Goal: Task Accomplishment & Management: Use online tool/utility

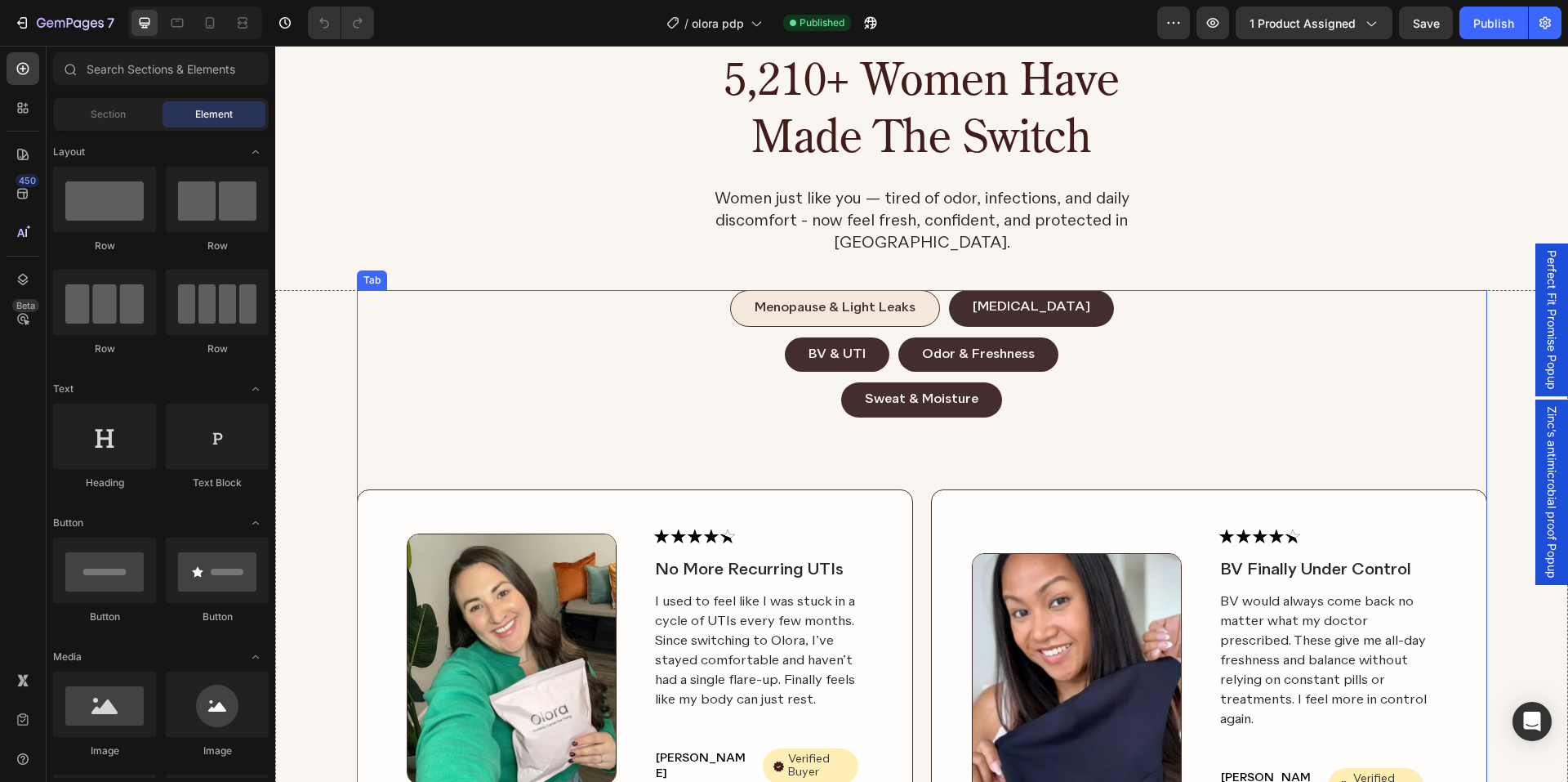
scroll to position [3640, 0]
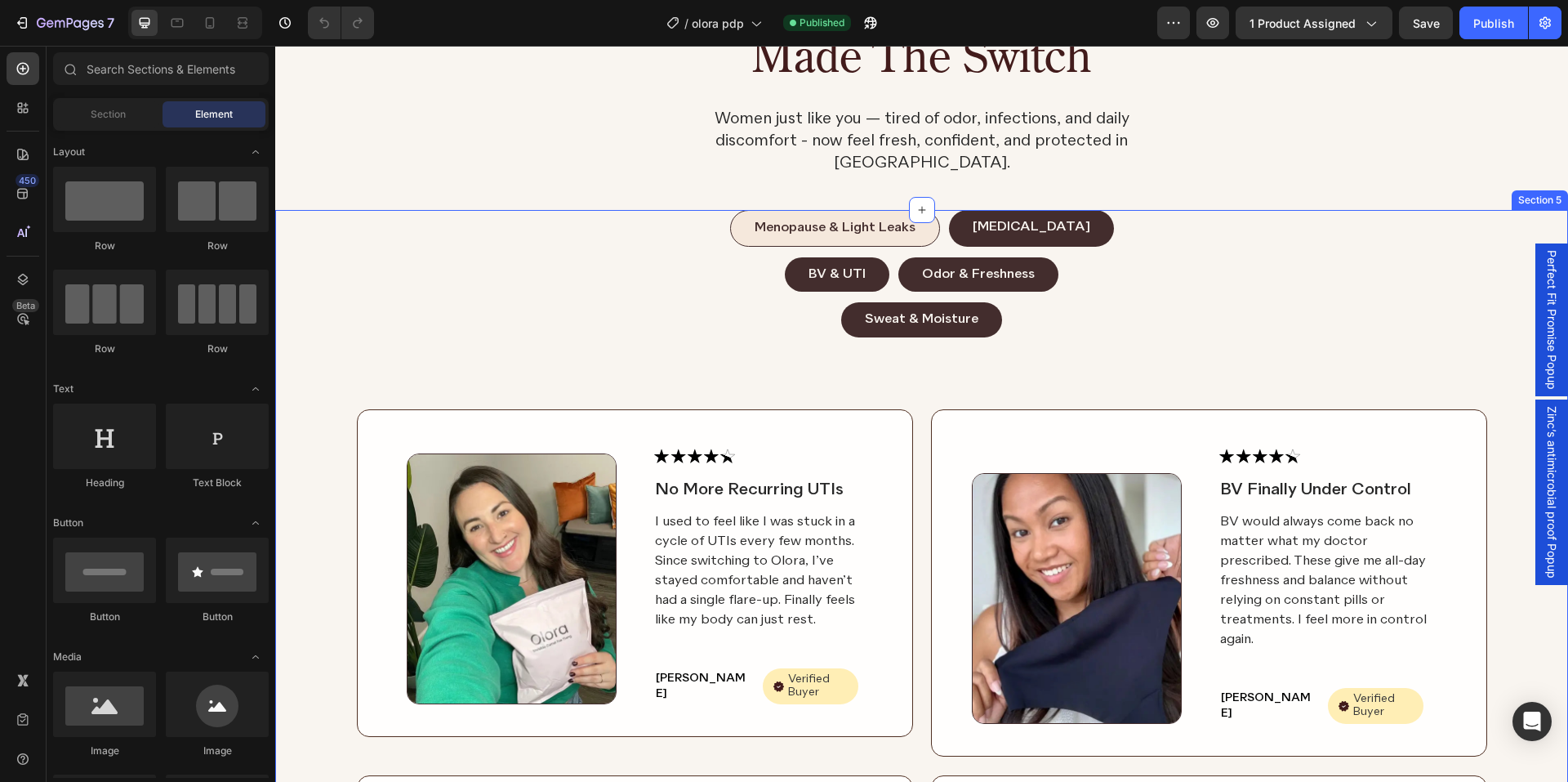
click at [330, 350] on div "Menopause & Light Leaks [MEDICAL_DATA] BV & UTI Odor & Freshness Sweat & Moistu…" at bounding box center [921, 654] width 1257 height 888
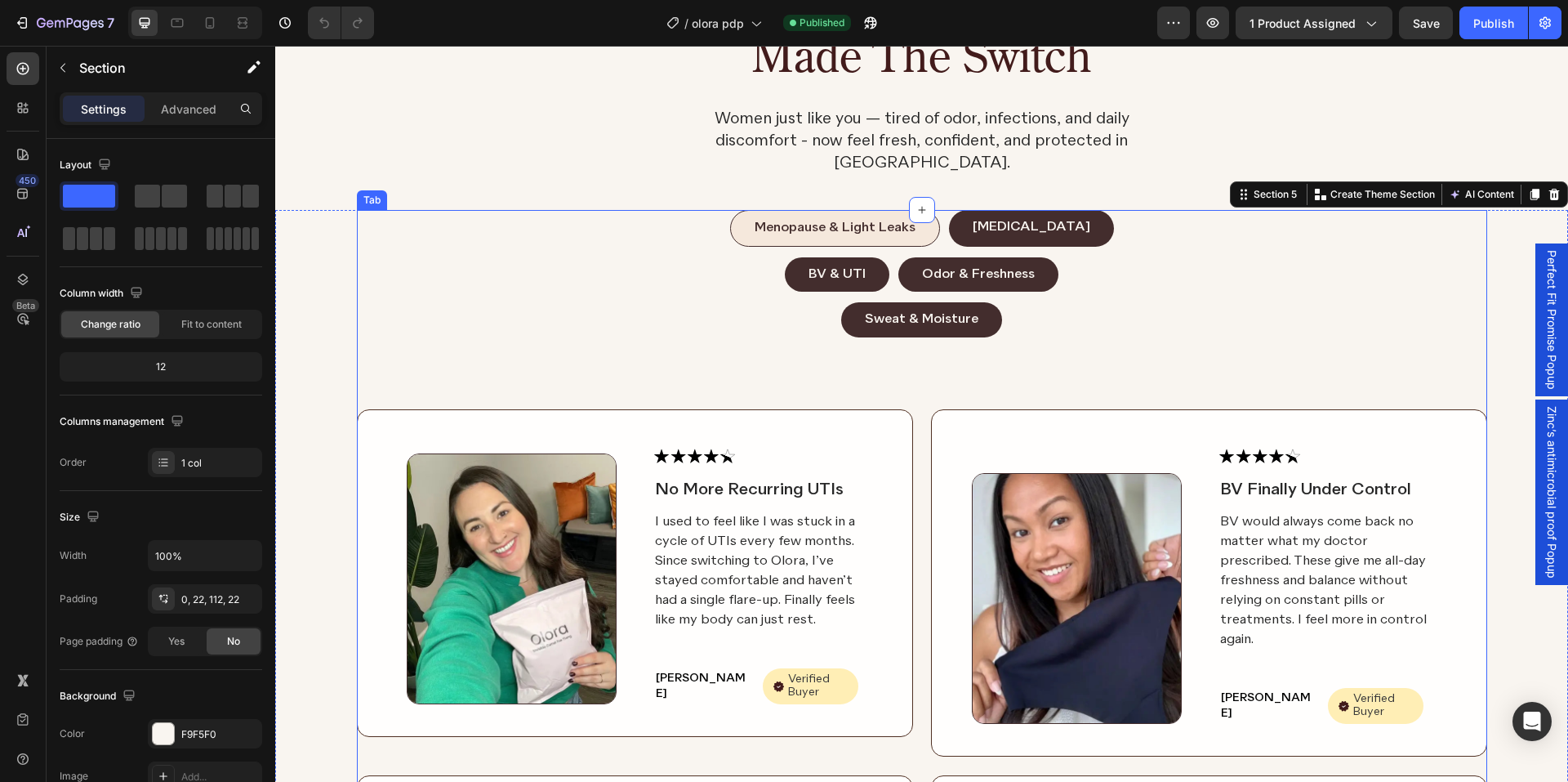
click at [535, 337] on div "Image Image No More Recurring UTIs Text Block I used to feel like I was stuck i…" at bounding box center [921, 718] width 1130 height 761
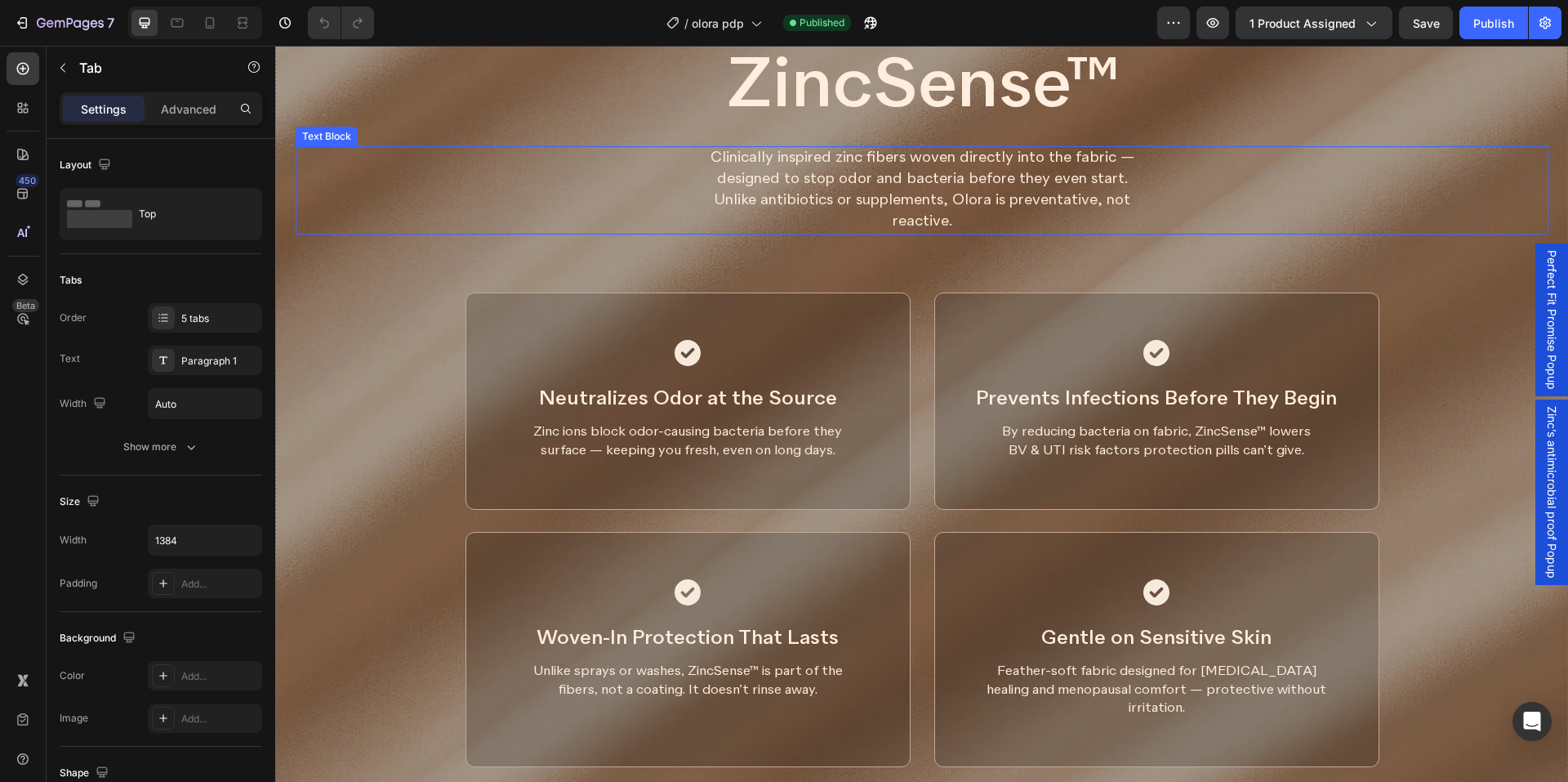
scroll to position [2252, 0]
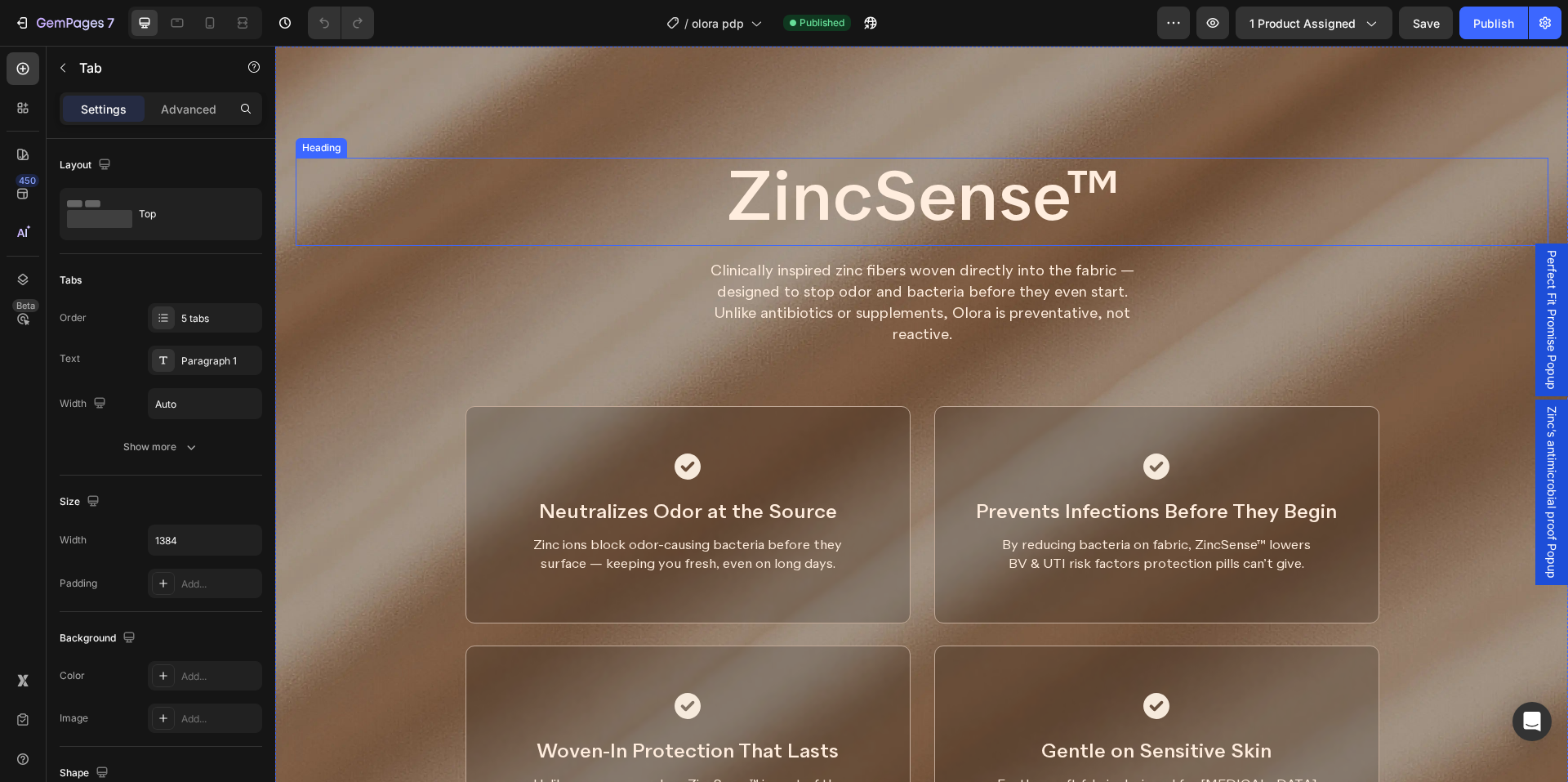
click at [1072, 208] on h2 "ZincSense™" at bounding box center [921, 201] width 1252 height 89
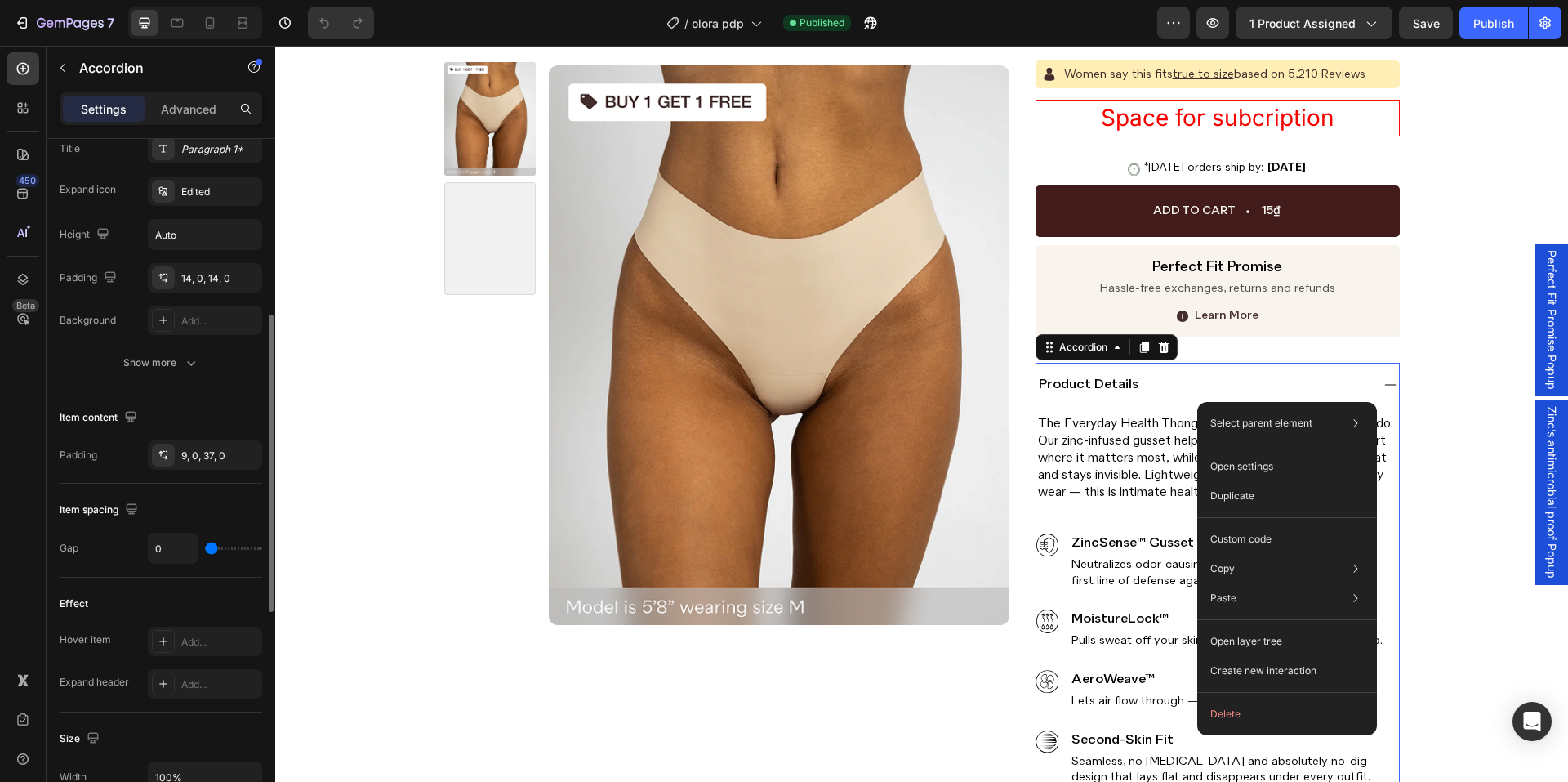
scroll to position [327, 0]
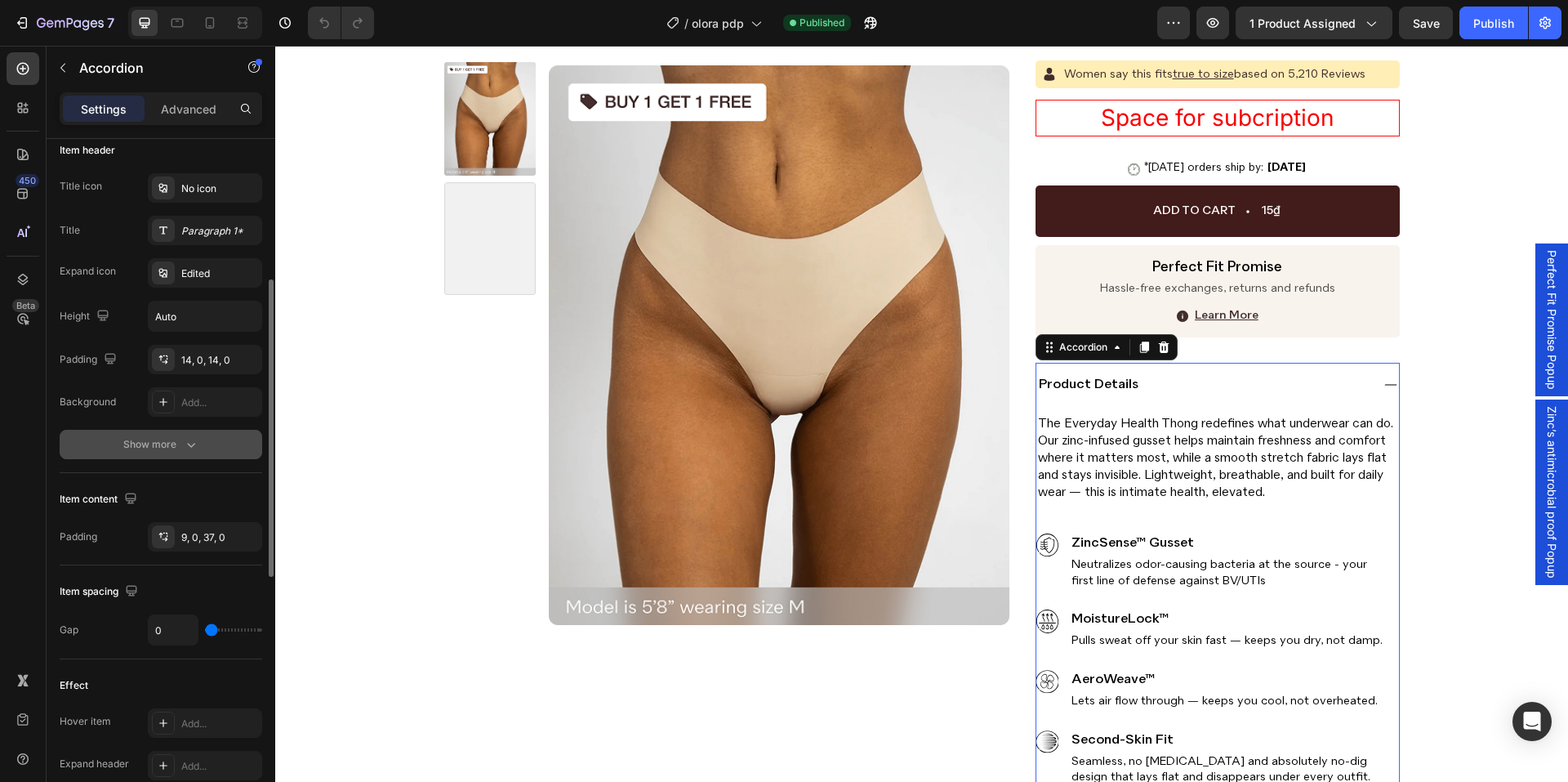
click at [205, 443] on button "Show more" at bounding box center [161, 444] width 202 height 30
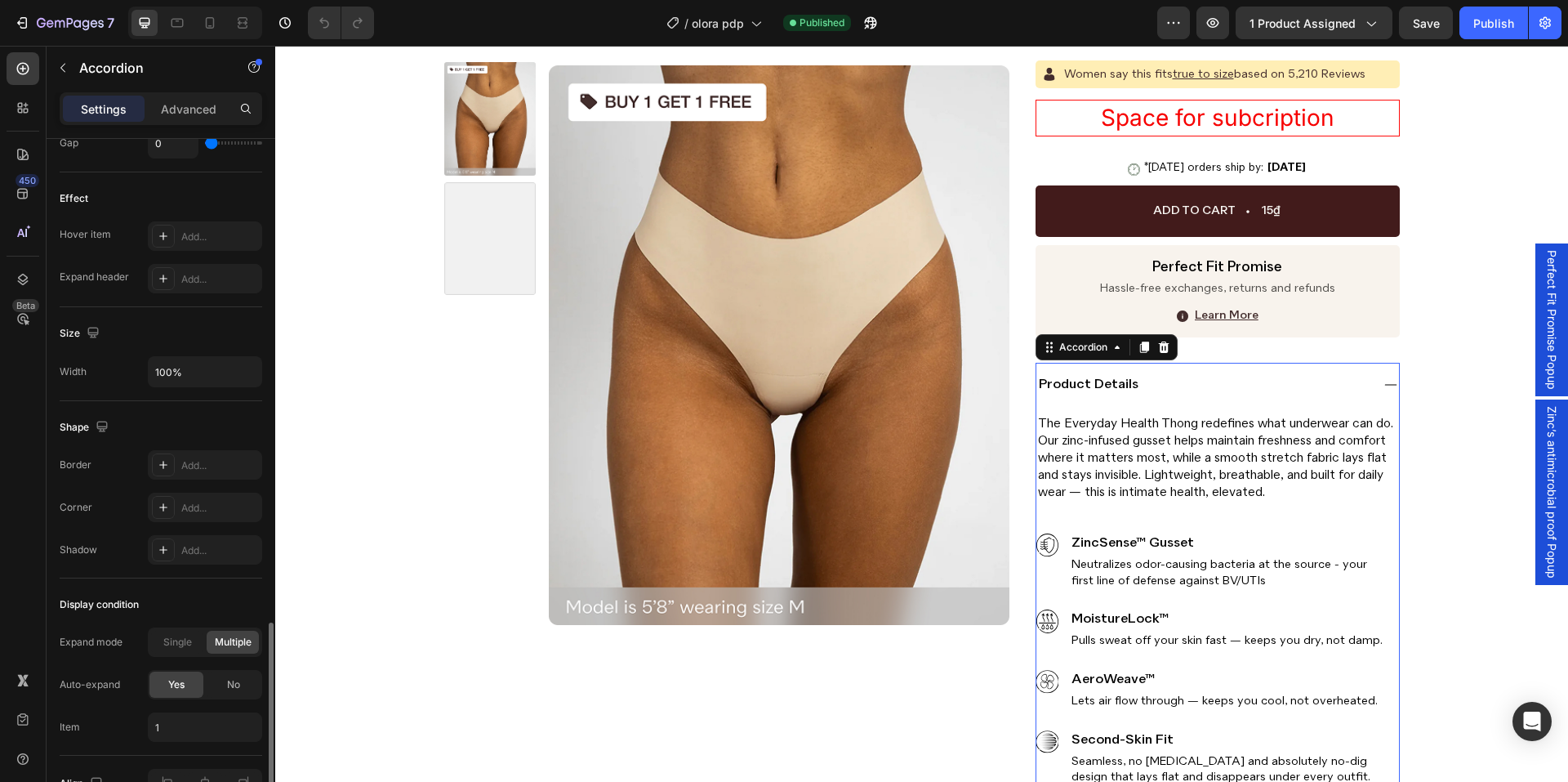
scroll to position [993, 0]
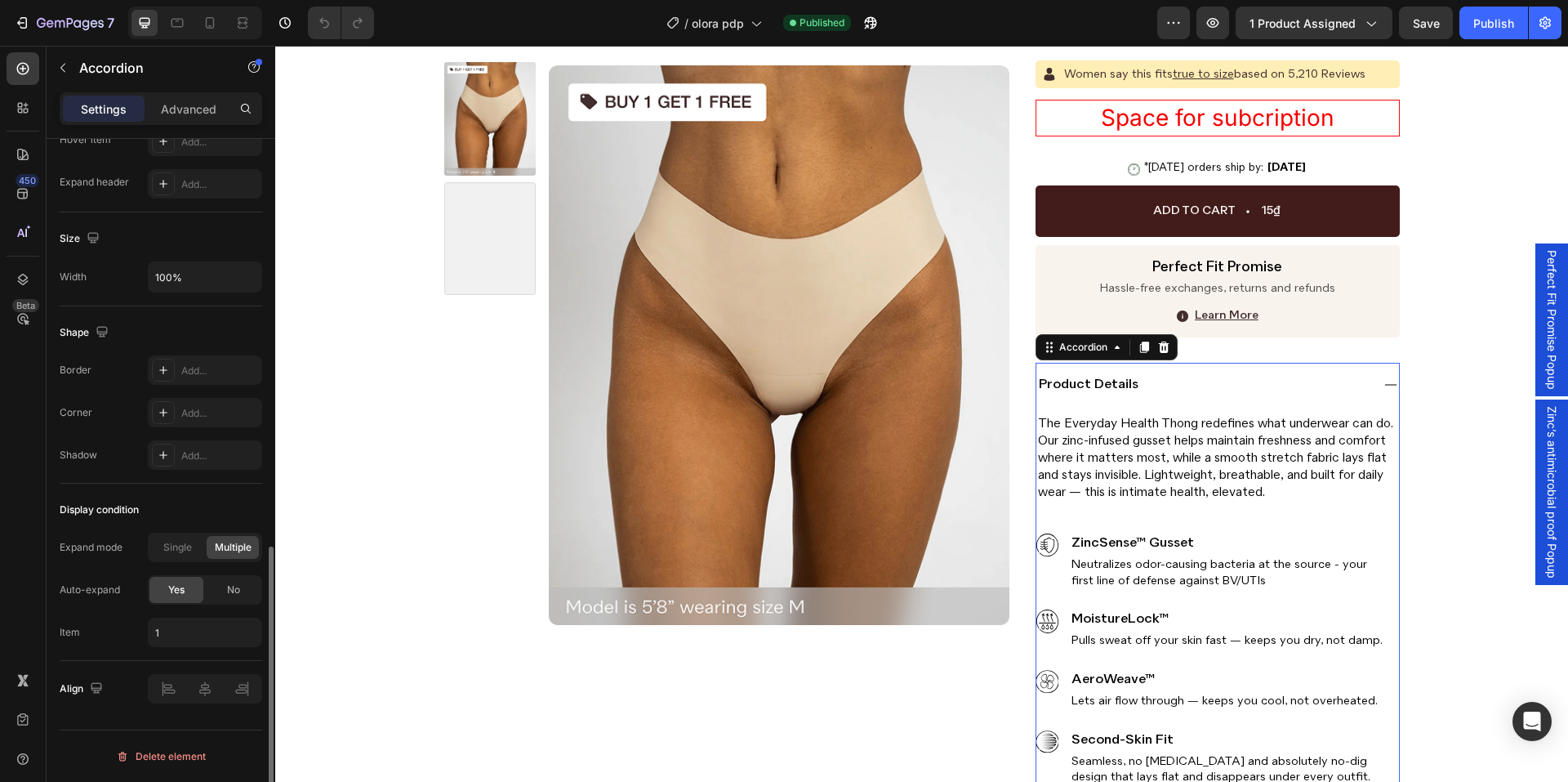
click at [178, 541] on span "Single" at bounding box center [178, 547] width 29 height 14
click at [227, 600] on div "No" at bounding box center [233, 589] width 54 height 26
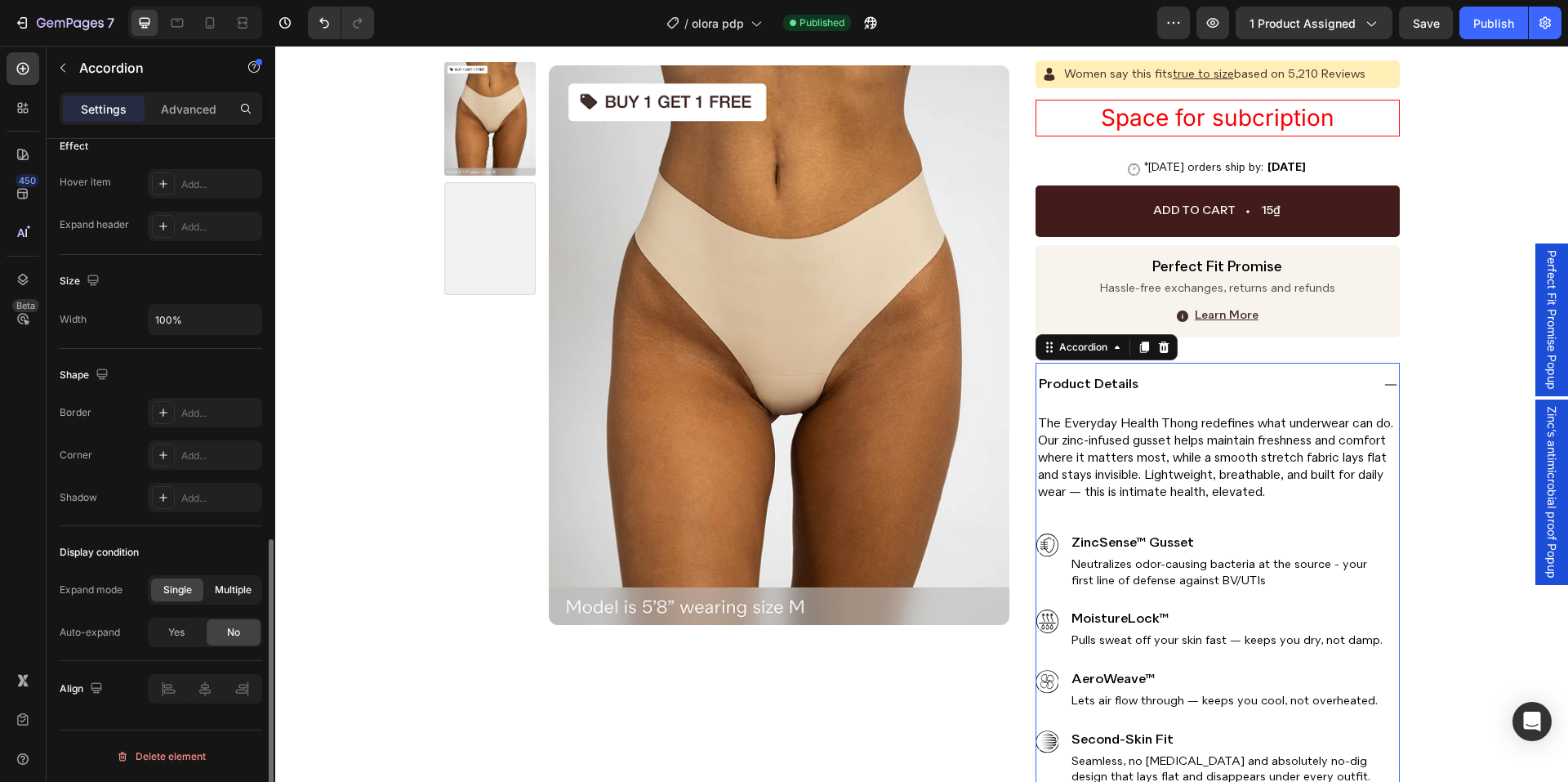
scroll to position [950, 0]
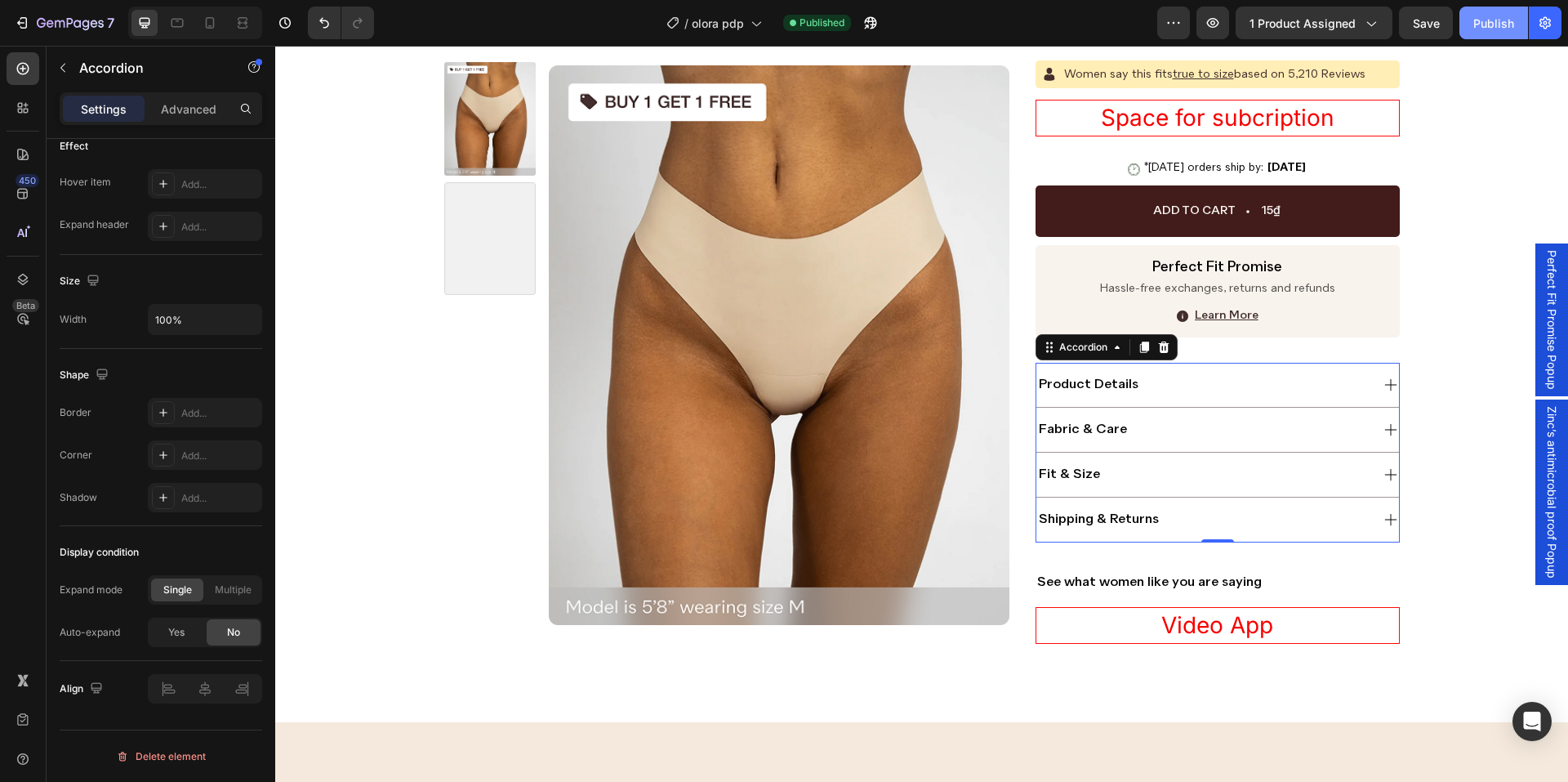
click at [1494, 23] on div "Publish" at bounding box center [1494, 22] width 41 height 17
